Goal: Information Seeking & Learning: Learn about a topic

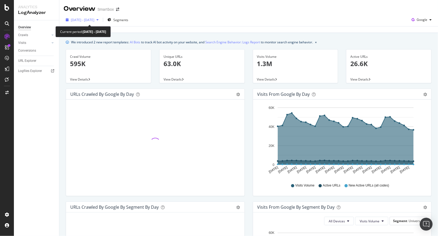
click at [94, 19] on span "[DATE] - [DATE]" at bounding box center [83, 20] width 24 height 5
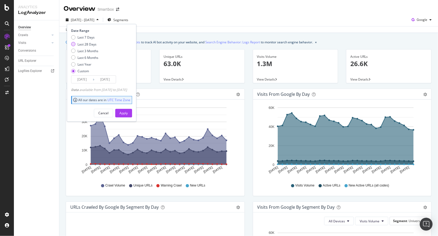
click at [86, 44] on div "Last 28 Days" at bounding box center [87, 44] width 19 height 5
type input "[DATE]"
click at [126, 112] on button "Apply" at bounding box center [123, 113] width 17 height 9
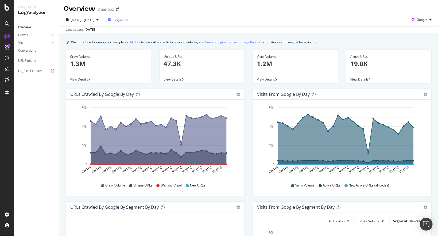
click at [128, 21] on span "Segments" at bounding box center [120, 20] width 15 height 5
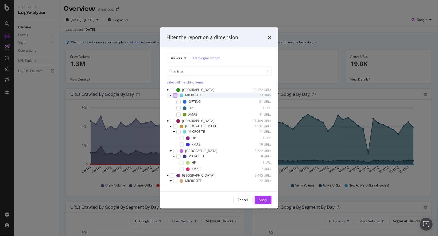
type input "micro"
click at [176, 94] on div "modal" at bounding box center [175, 95] width 4 height 4
click at [179, 133] on div "modal" at bounding box center [178, 131] width 4 height 4
click at [178, 156] on div "modal" at bounding box center [178, 156] width 4 height 4
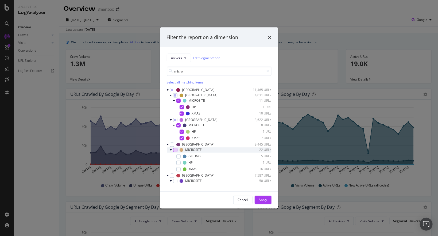
click at [175, 150] on div "modal" at bounding box center [175, 150] width 4 height 4
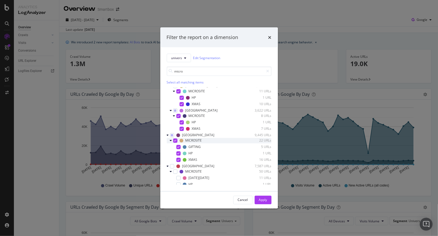
scroll to position [49, 0]
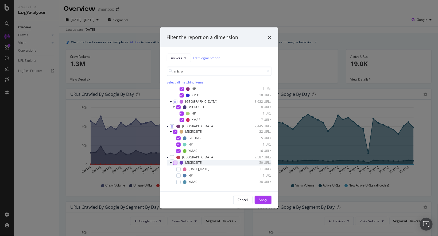
click at [175, 162] on div "modal" at bounding box center [175, 162] width 4 height 4
click at [258, 197] on button "Apply" at bounding box center [263, 199] width 17 height 9
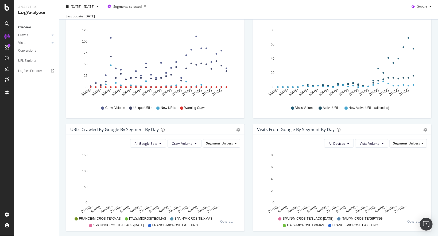
scroll to position [21, 0]
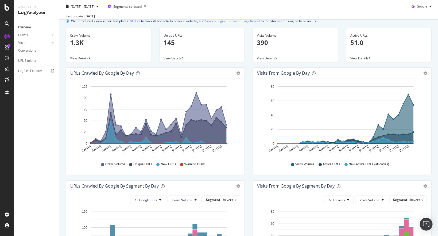
click at [268, 44] on p "390" at bounding box center [295, 42] width 77 height 9
